Goal: Task Accomplishment & Management: Complete application form

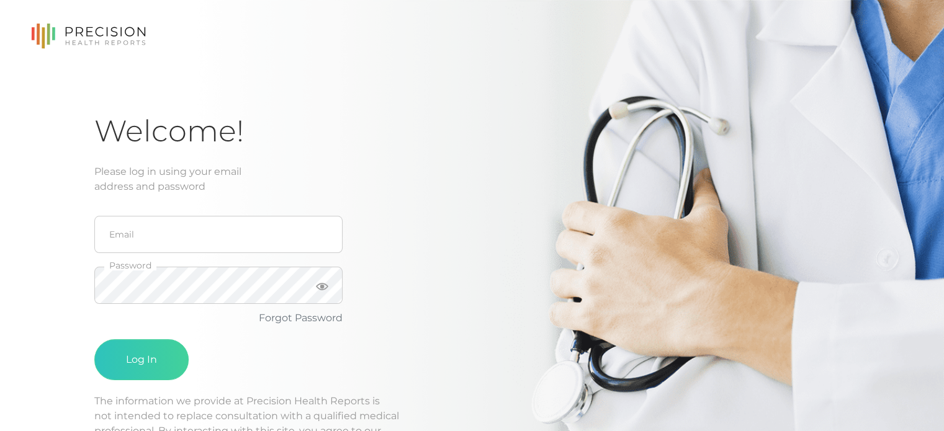
click at [244, 253] on fieldset "Email" at bounding box center [218, 234] width 248 height 51
click at [217, 237] on input "email" at bounding box center [218, 234] width 248 height 37
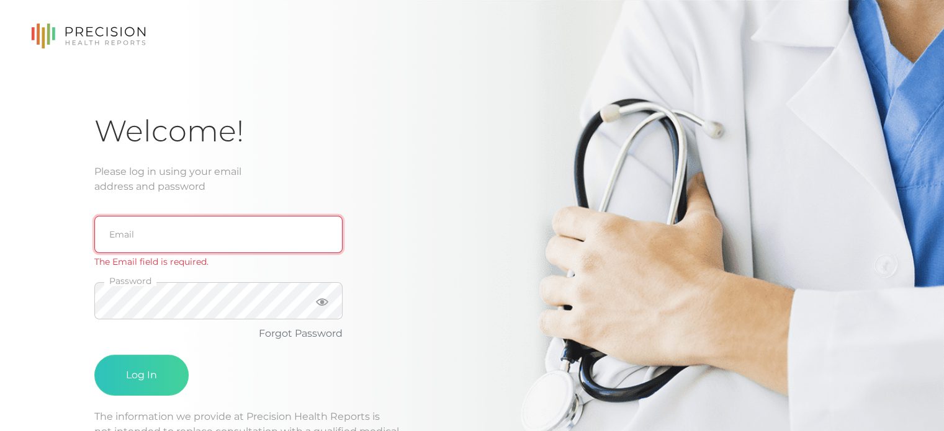
paste input "[PERSON_NAME][EMAIL_ADDRESS][DOMAIN_NAME]"
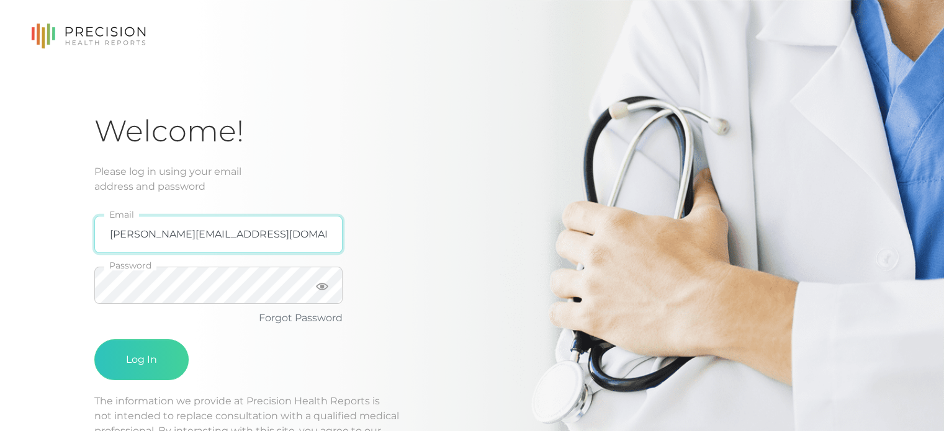
type input "[PERSON_NAME][EMAIL_ADDRESS][DOMAIN_NAME]"
click at [94, 339] on button "Log In" at bounding box center [141, 359] width 94 height 41
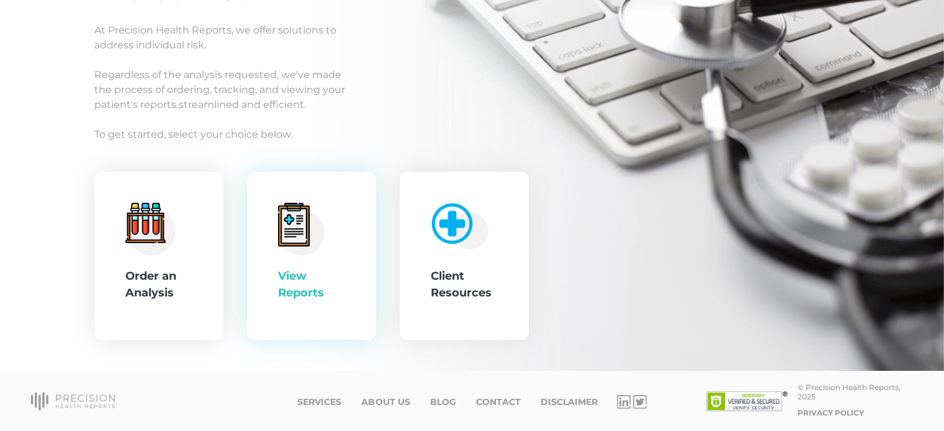
scroll to position [139, 0]
click at [262, 274] on div "View Reports" at bounding box center [311, 256] width 129 height 169
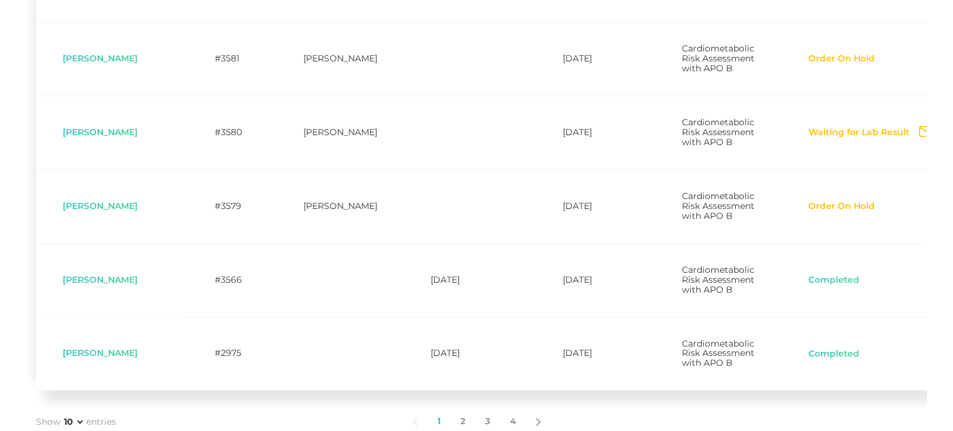
scroll to position [663, 0]
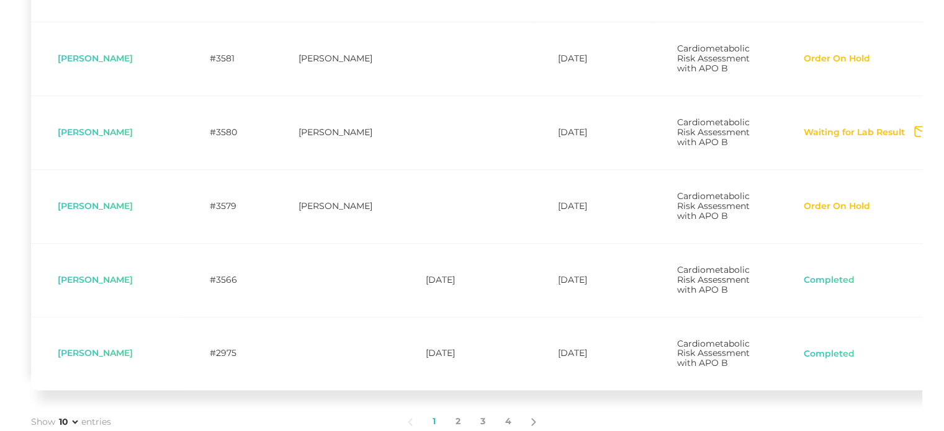
click at [848, 139] on button "Waiting for Lab Result" at bounding box center [854, 133] width 102 height 12
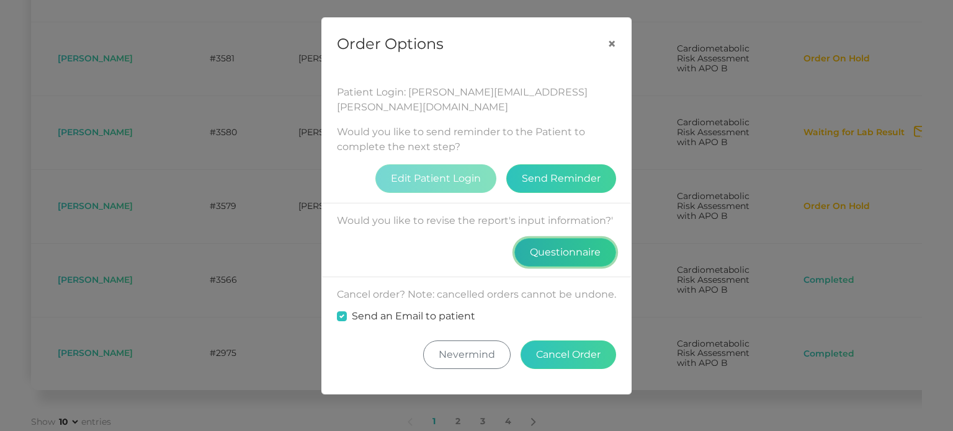
click at [607, 238] on button "Questionnaire" at bounding box center [565, 252] width 102 height 29
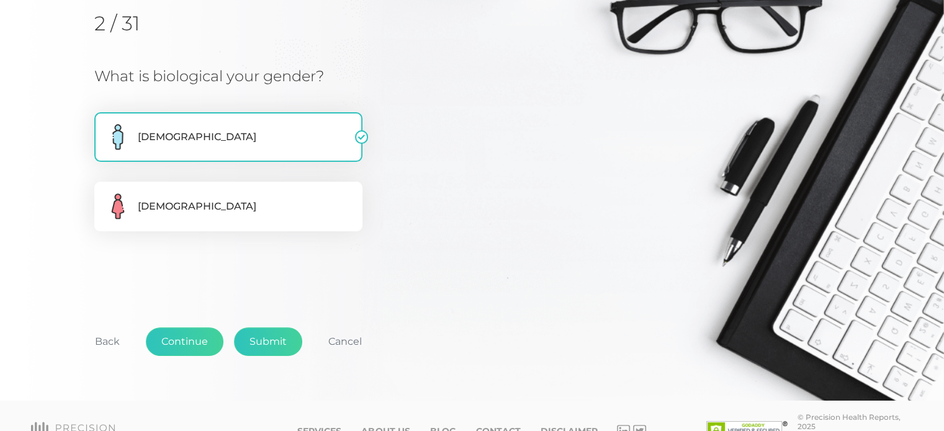
scroll to position [196, 0]
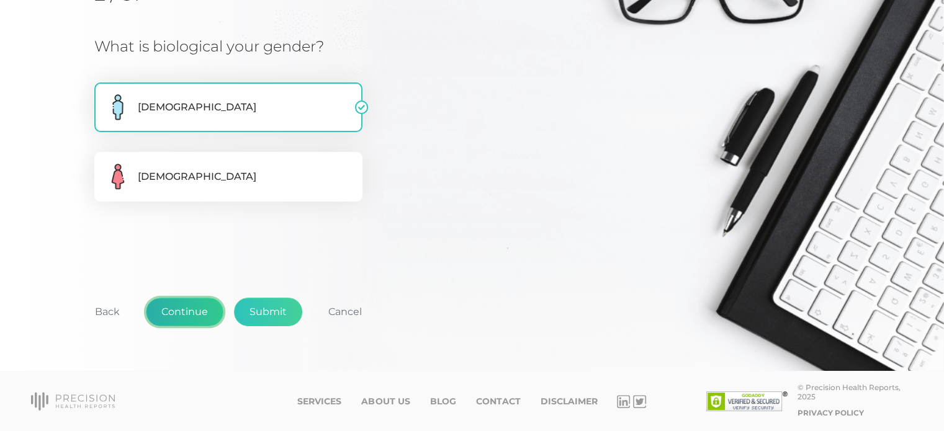
click at [205, 299] on button "Continue" at bounding box center [185, 312] width 78 height 29
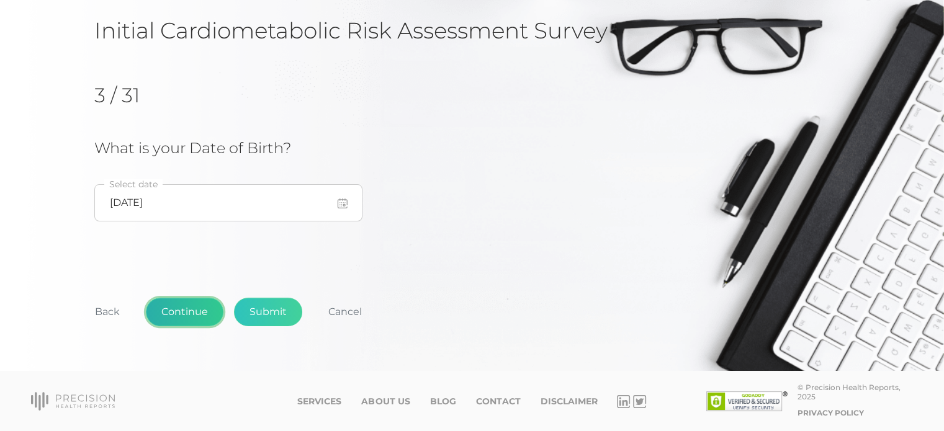
click at [199, 303] on button "Continue" at bounding box center [185, 312] width 78 height 29
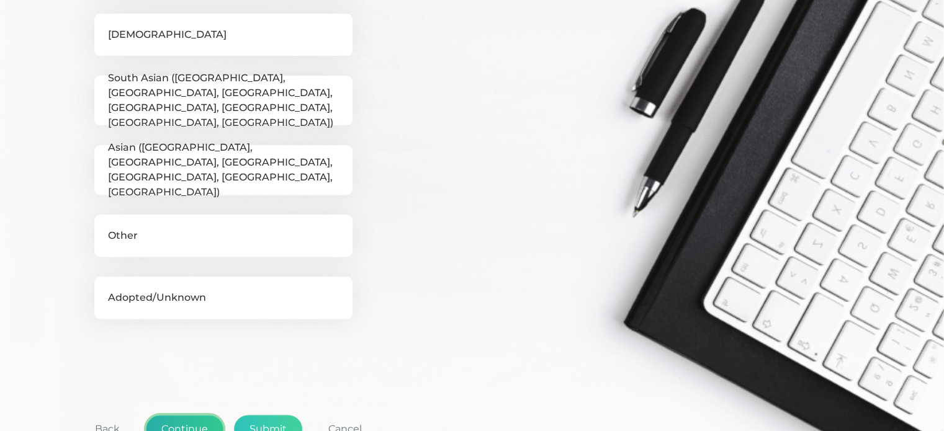
click at [201, 422] on button "Continue" at bounding box center [185, 429] width 78 height 29
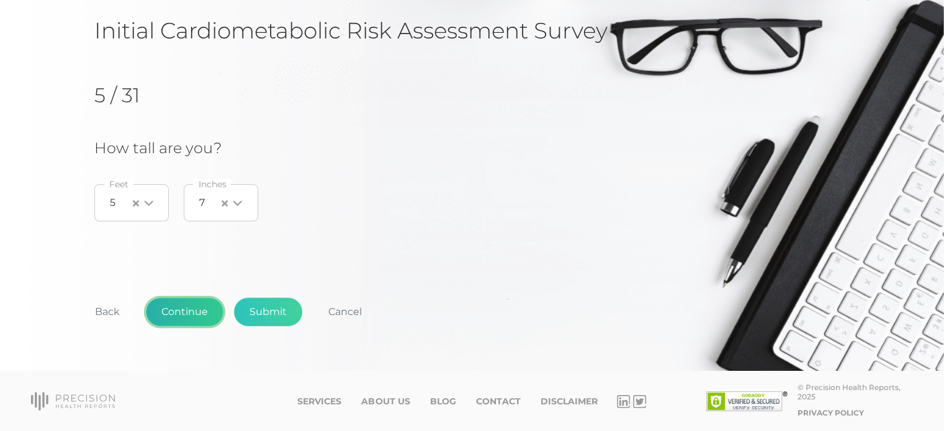
click at [194, 307] on button "Continue" at bounding box center [185, 312] width 78 height 29
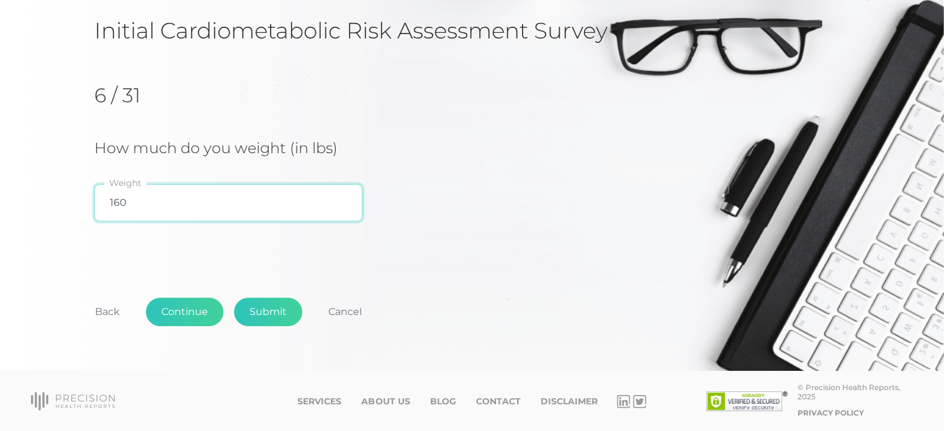
click at [254, 207] on input "160" at bounding box center [228, 202] width 268 height 37
type input "157"
click at [266, 272] on div "Initial Cardiometabolic Risk Assessment Survey 6 / 31 How much do you weight (i…" at bounding box center [471, 191] width 755 height 348
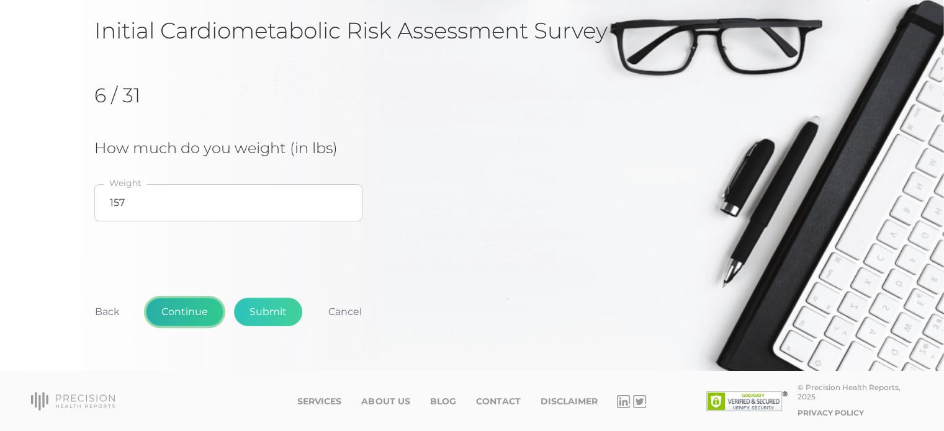
click at [169, 305] on button "Continue" at bounding box center [185, 312] width 78 height 29
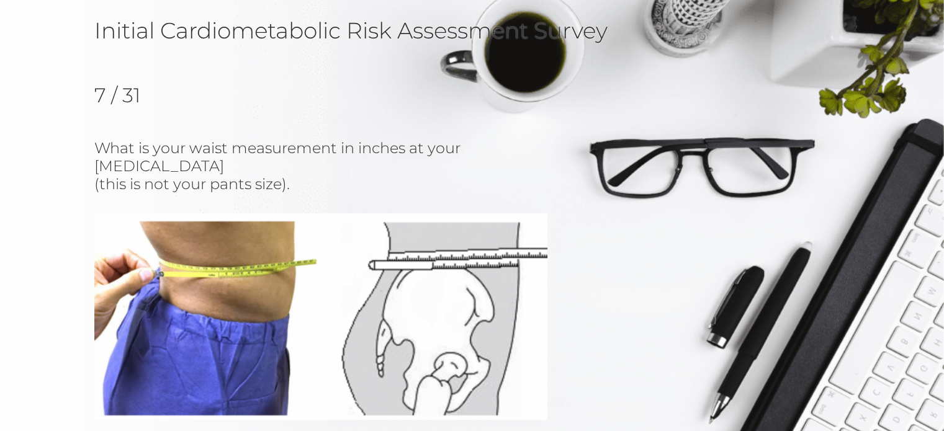
scroll to position [141, 0]
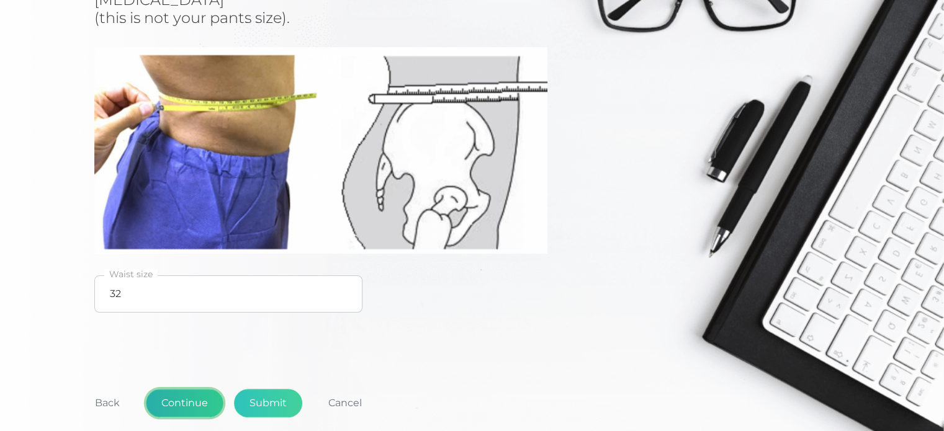
click at [179, 389] on button "Continue" at bounding box center [185, 403] width 78 height 29
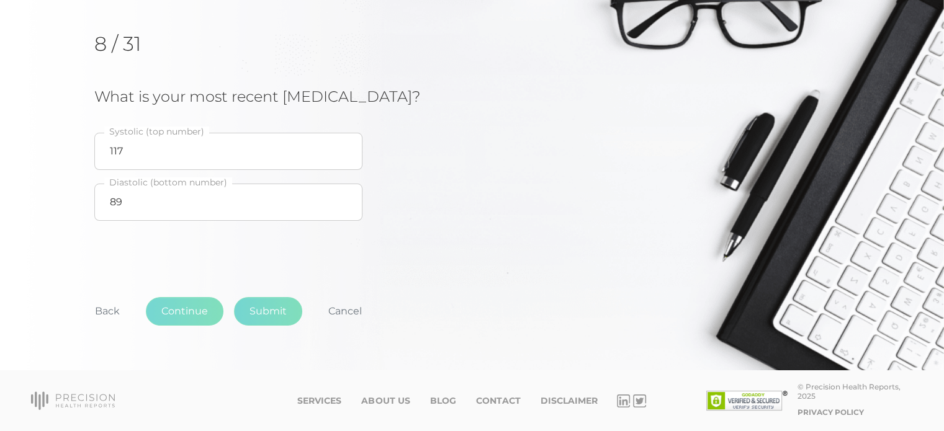
scroll to position [145, 0]
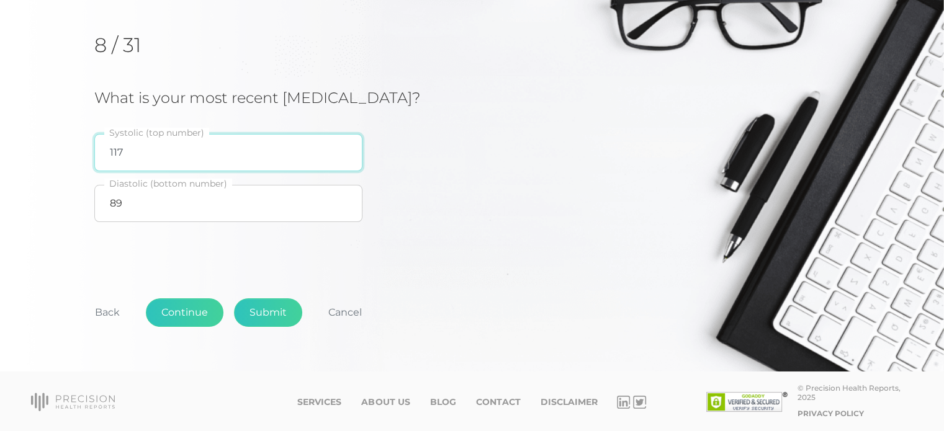
click at [202, 146] on input "117" at bounding box center [228, 152] width 268 height 37
type input "90"
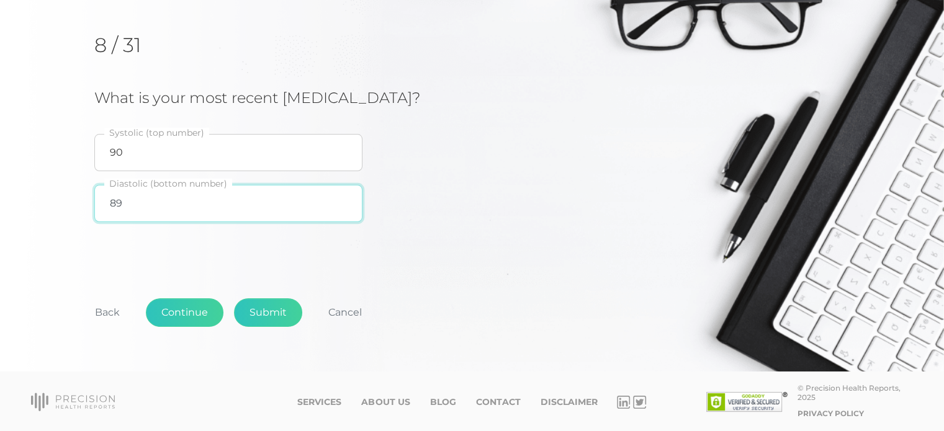
click at [161, 196] on input "89" at bounding box center [228, 203] width 268 height 37
type input "60"
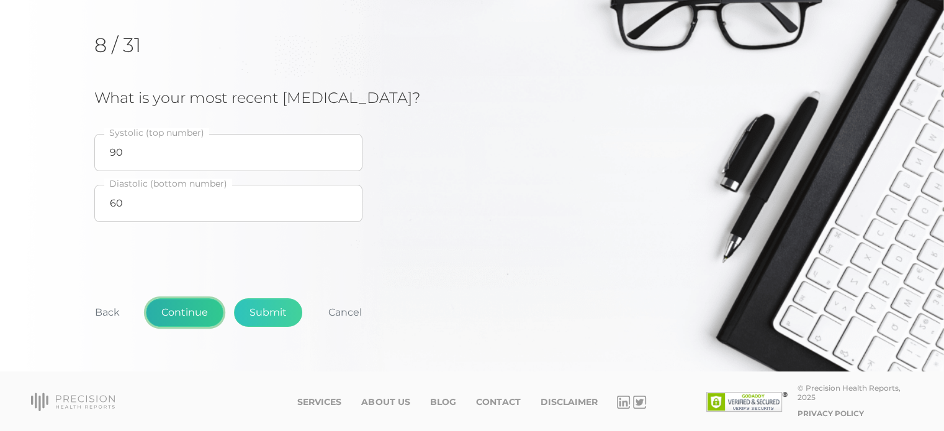
click at [186, 315] on button "Continue" at bounding box center [185, 312] width 78 height 29
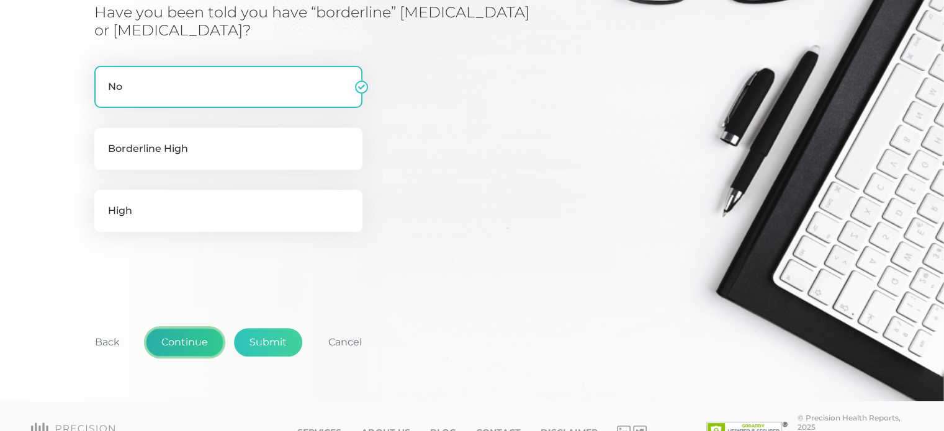
click at [196, 334] on button "Continue" at bounding box center [185, 342] width 78 height 29
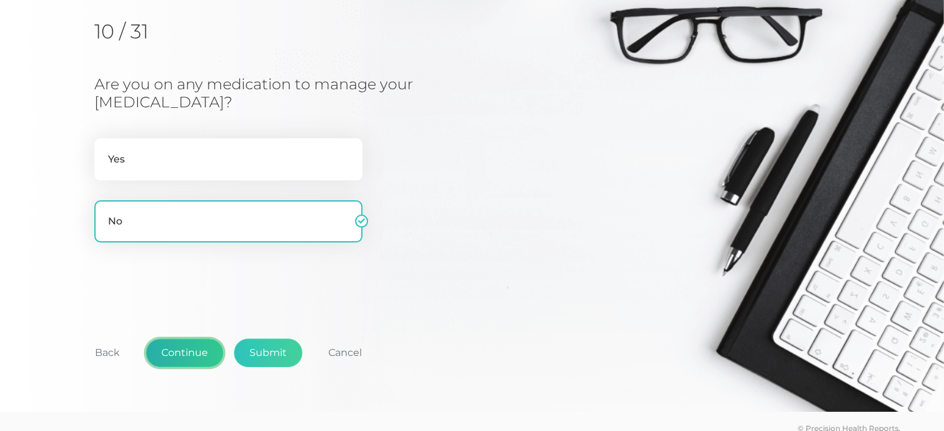
click at [182, 339] on button "Continue" at bounding box center [185, 353] width 78 height 29
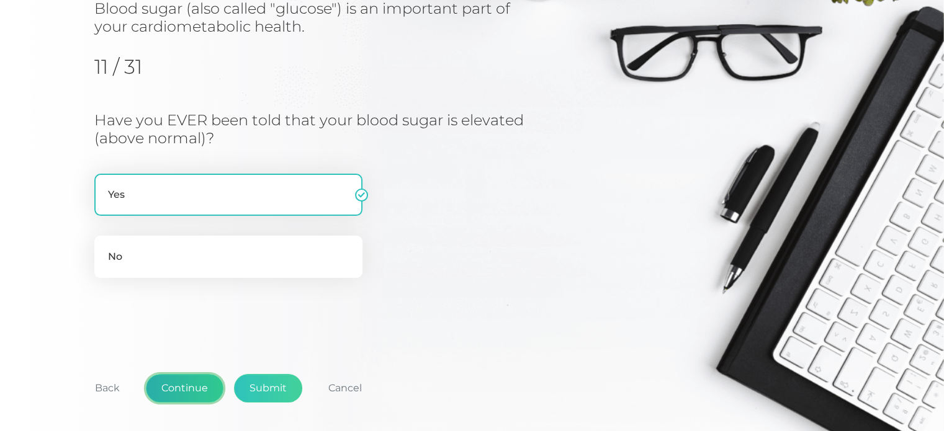
click at [186, 394] on button "Continue" at bounding box center [185, 388] width 78 height 29
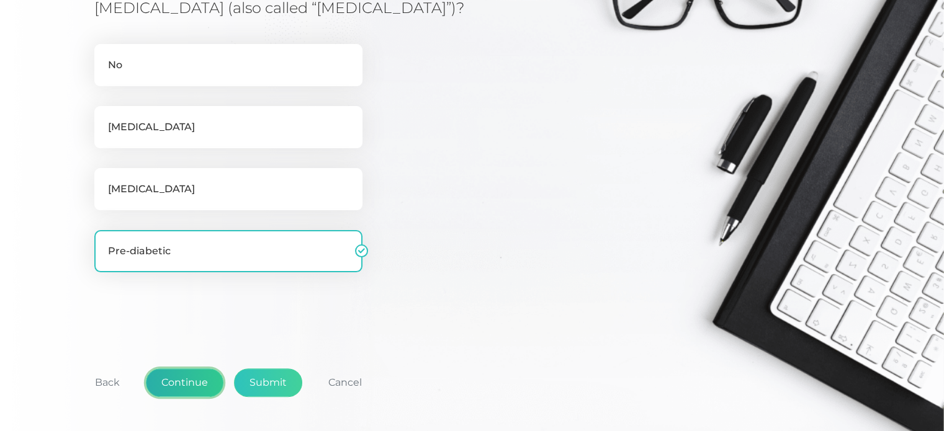
click at [195, 383] on button "Continue" at bounding box center [185, 383] width 78 height 29
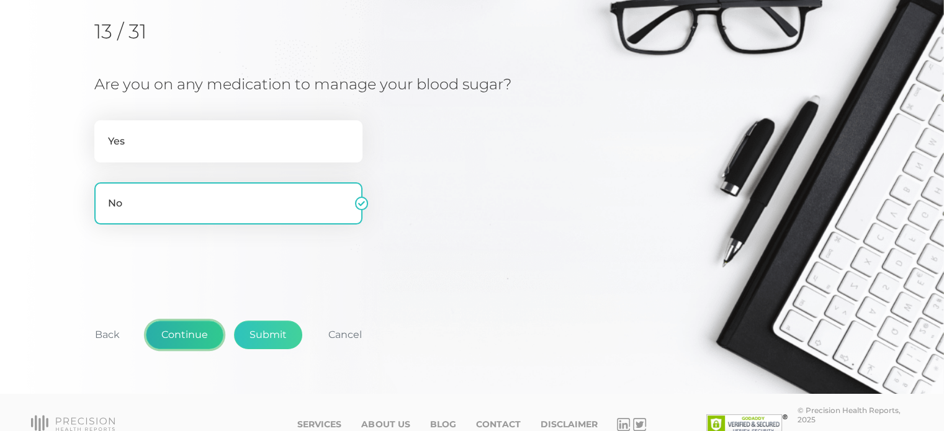
click at [183, 339] on button "Continue" at bounding box center [185, 335] width 78 height 29
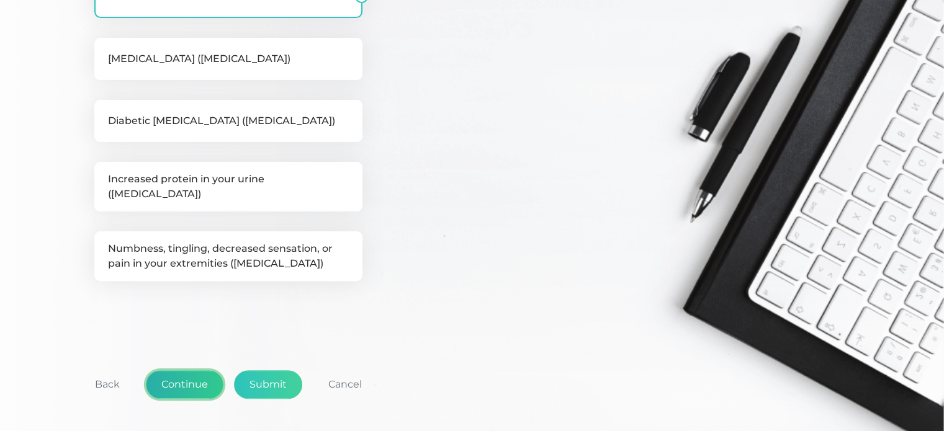
click at [182, 370] on button "Continue" at bounding box center [185, 384] width 78 height 29
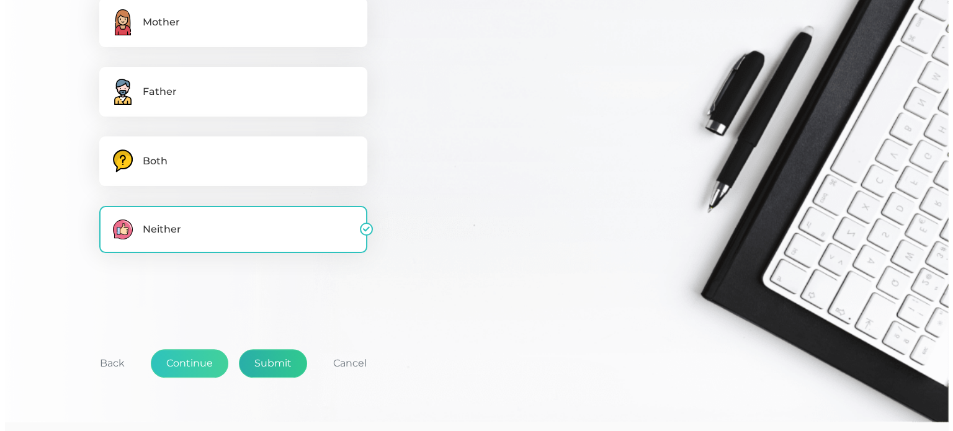
scroll to position [320, 0]
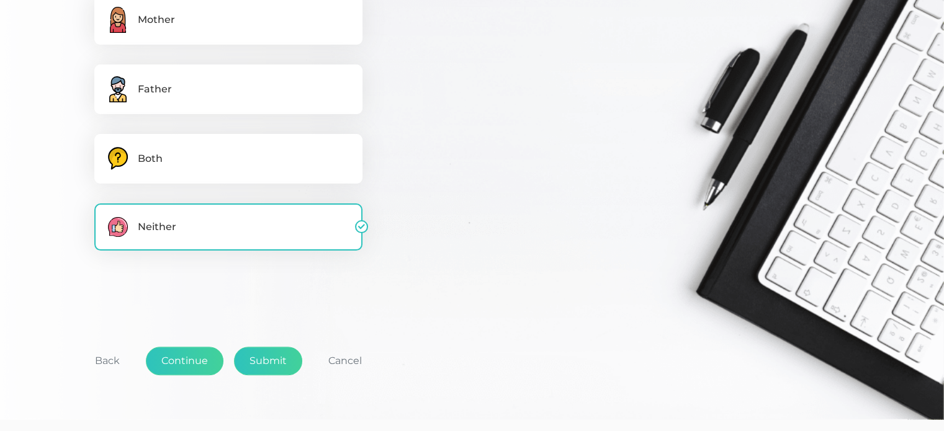
click at [290, 380] on div "Back Continue Submit Cancel" at bounding box center [471, 368] width 755 height 92
click at [271, 357] on button "Submit" at bounding box center [268, 361] width 68 height 29
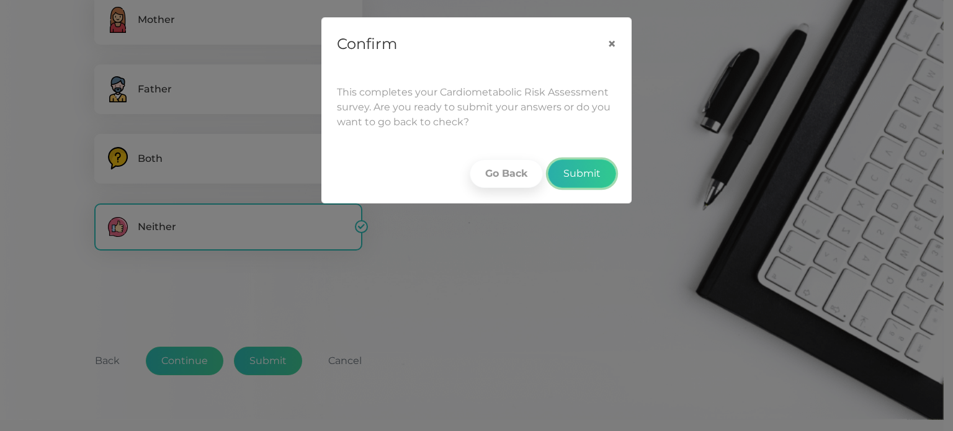
click at [573, 177] on button "Submit" at bounding box center [582, 173] width 68 height 29
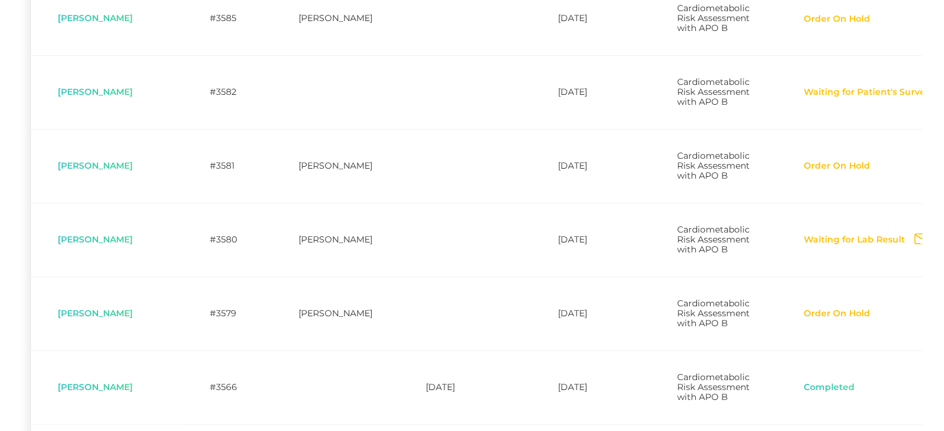
scroll to position [557, 0]
